Goal: Go to known website: Access a specific website the user already knows

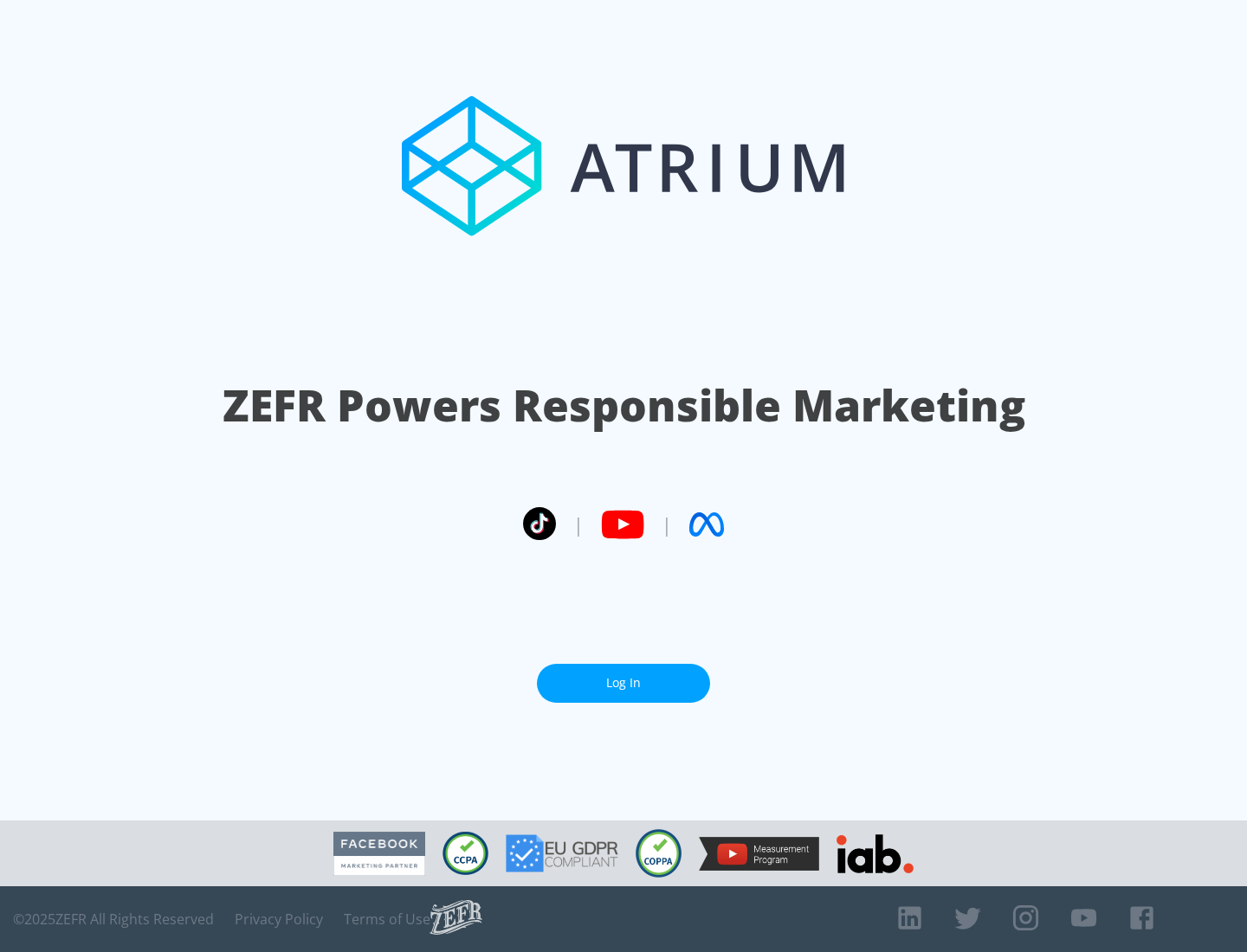
click at [624, 676] on link "Log In" at bounding box center [624, 683] width 173 height 38
